Goal: Task Accomplishment & Management: Use online tool/utility

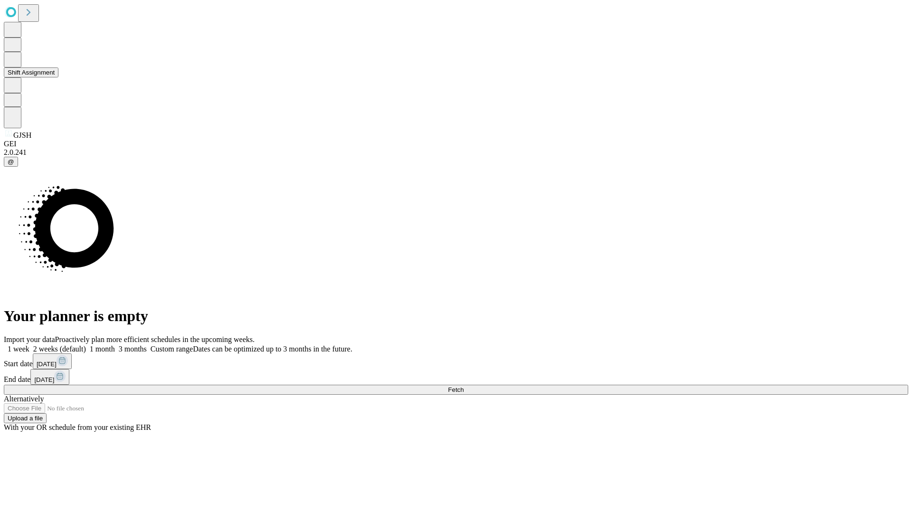
click at [58, 77] on button "Shift Assignment" at bounding box center [31, 72] width 55 height 10
